Goal: Task Accomplishment & Management: Use online tool/utility

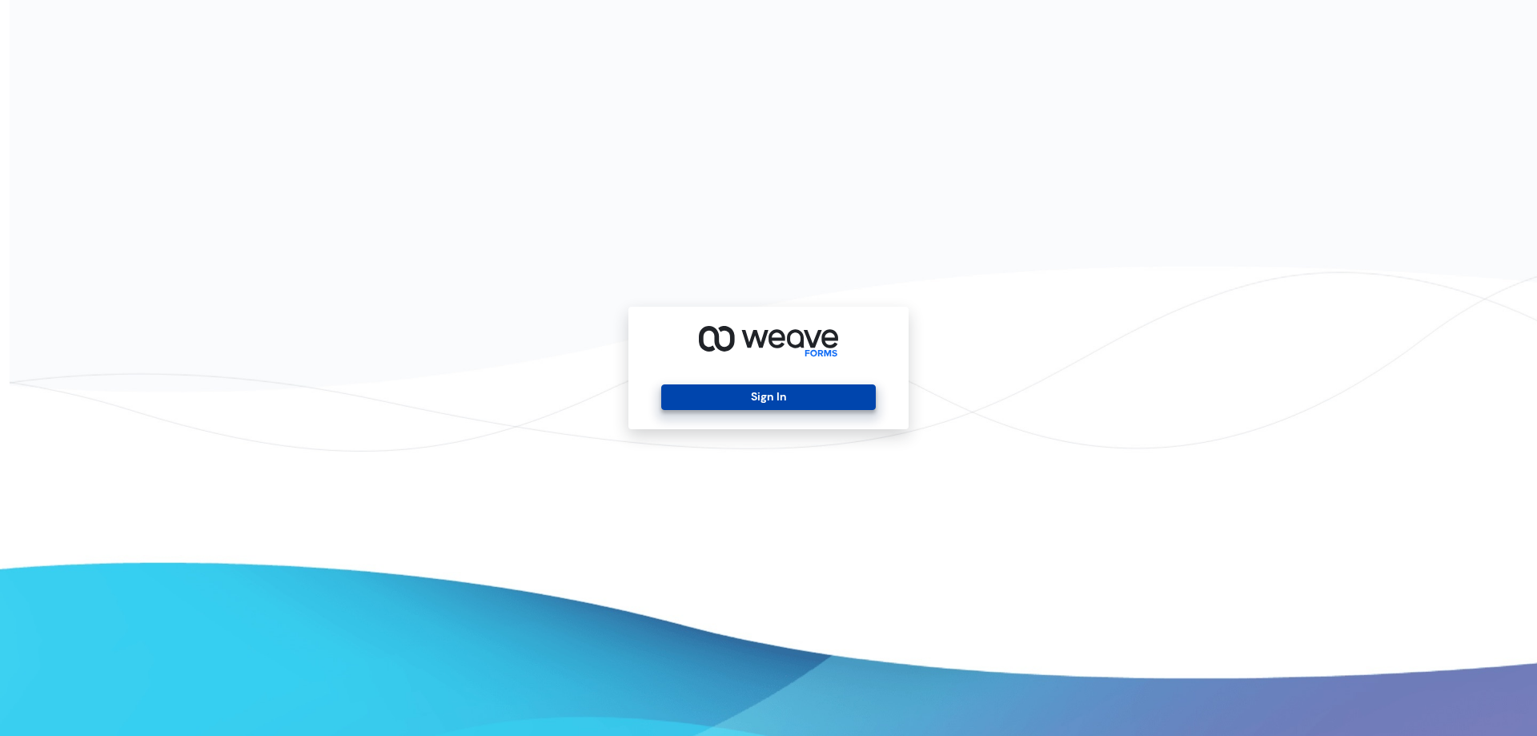
click at [773, 393] on button "Sign In" at bounding box center [768, 397] width 214 height 26
